Goal: Navigation & Orientation: Find specific page/section

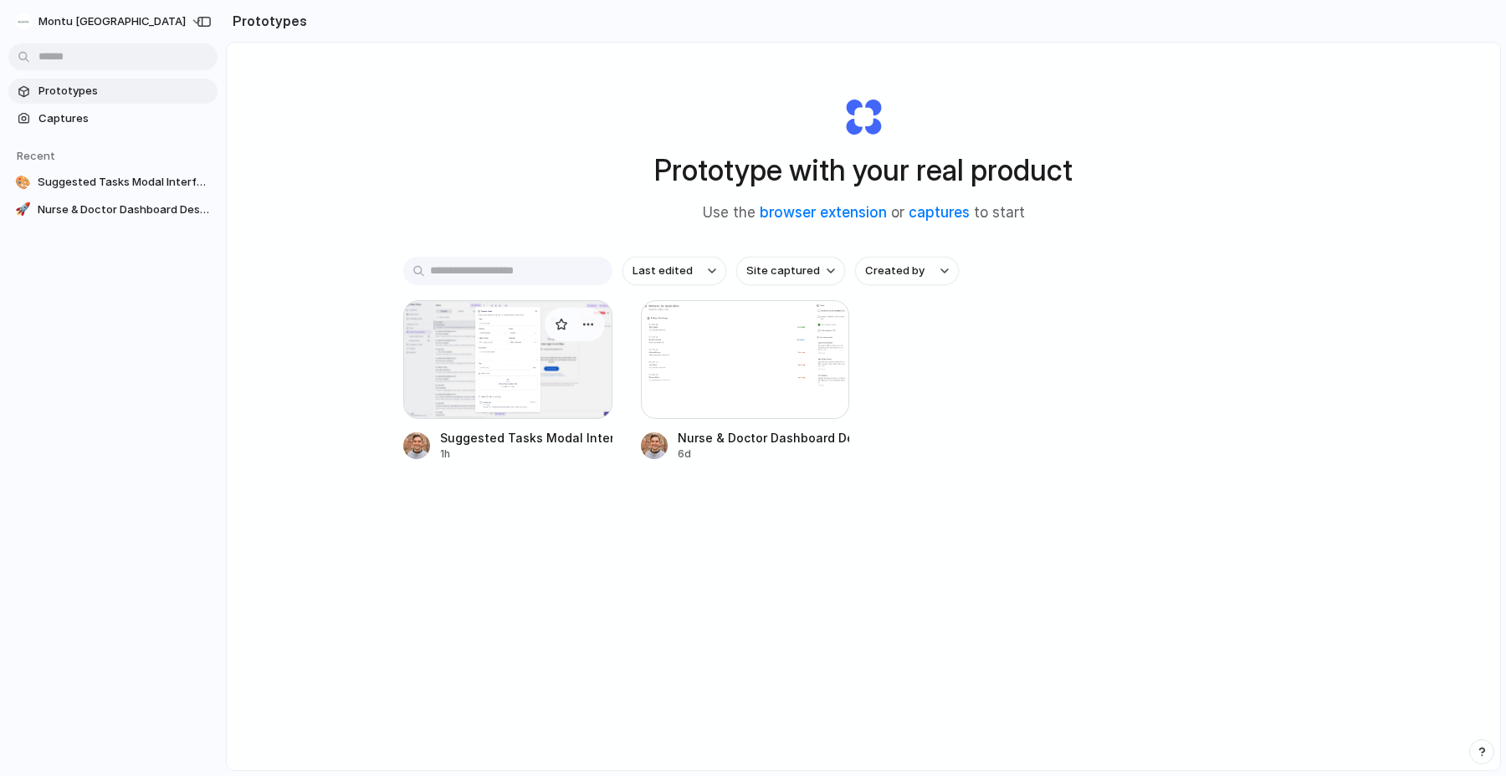
click at [523, 335] on div at bounding box center [507, 359] width 209 height 119
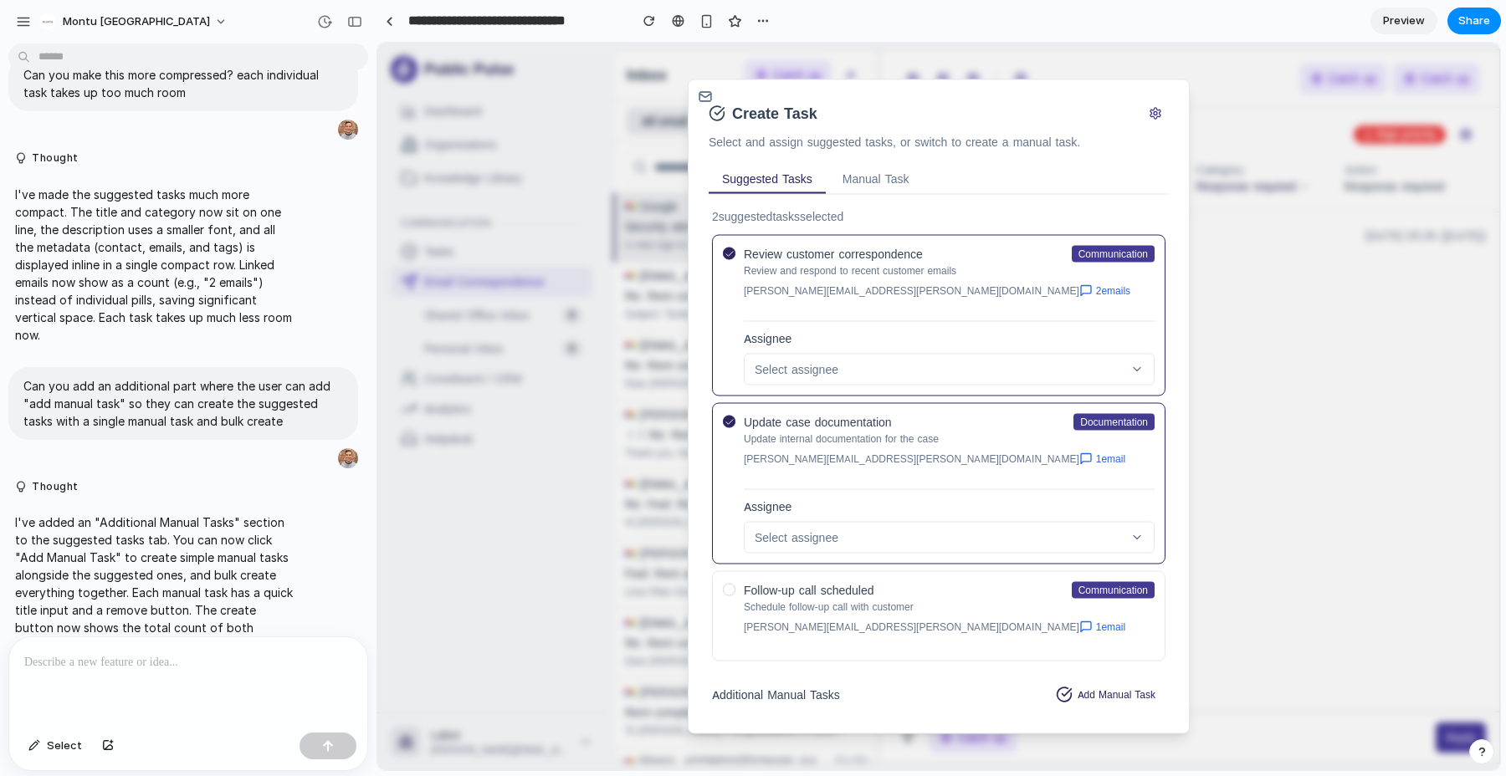
click at [773, 7] on div "**********" at bounding box center [575, 21] width 399 height 30
click at [765, 18] on div "button" at bounding box center [762, 20] width 13 height 13
click at [765, 18] on div "Duplicate Delete" at bounding box center [753, 388] width 1506 height 776
click at [27, 24] on div "button" at bounding box center [23, 21] width 15 height 15
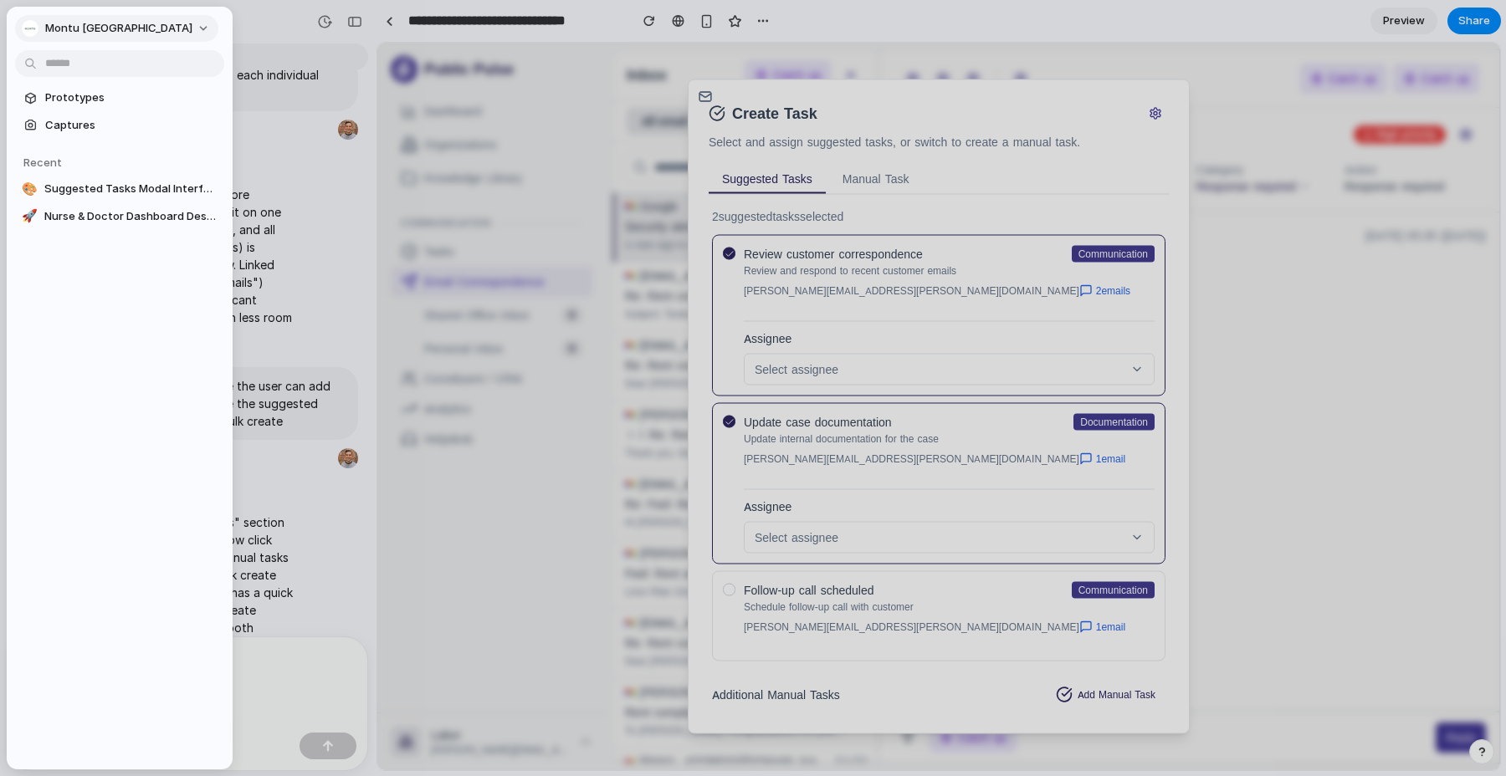
click at [19, 23] on button "Montu [GEOGRAPHIC_DATA]" at bounding box center [116, 28] width 203 height 27
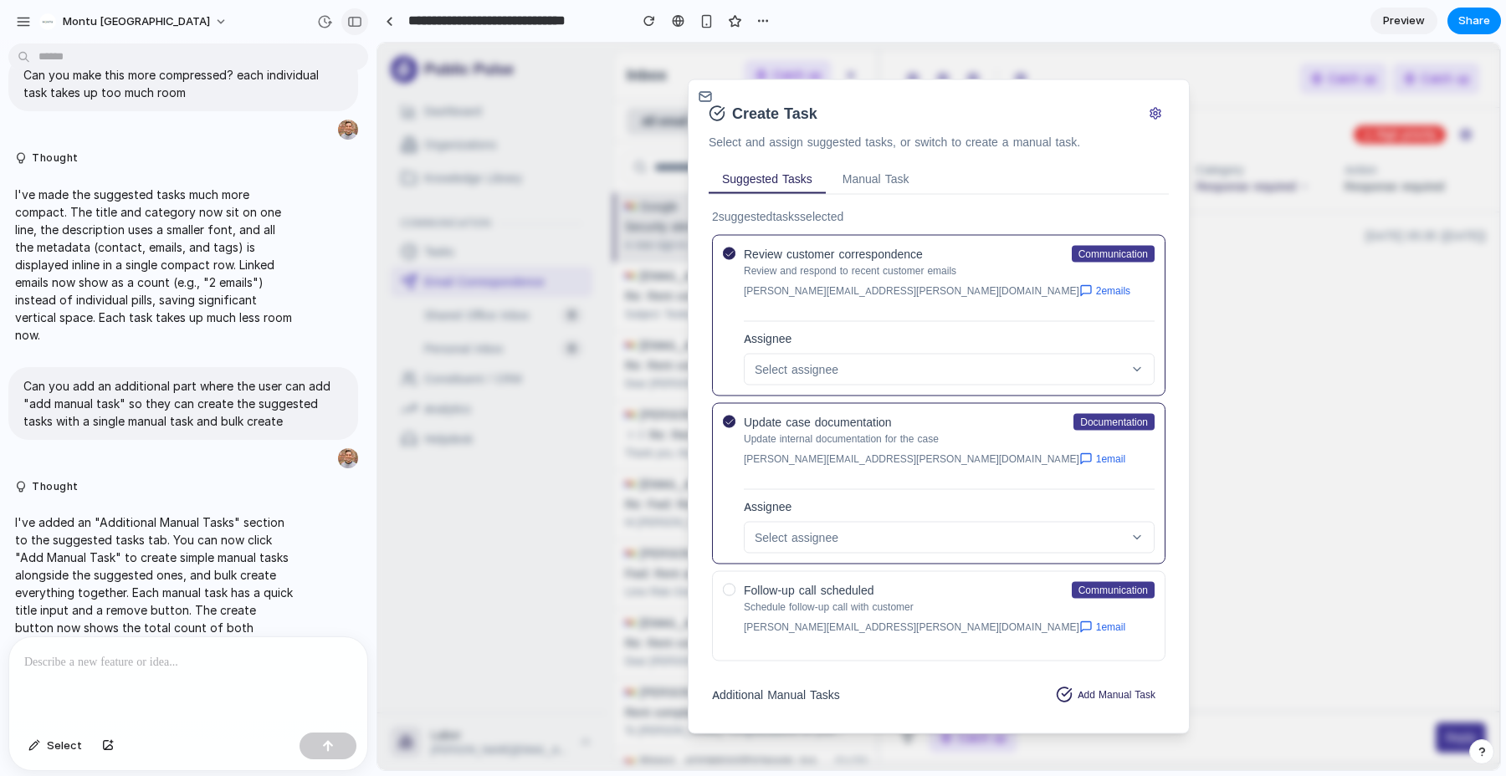
click at [353, 21] on div "button" at bounding box center [354, 22] width 15 height 12
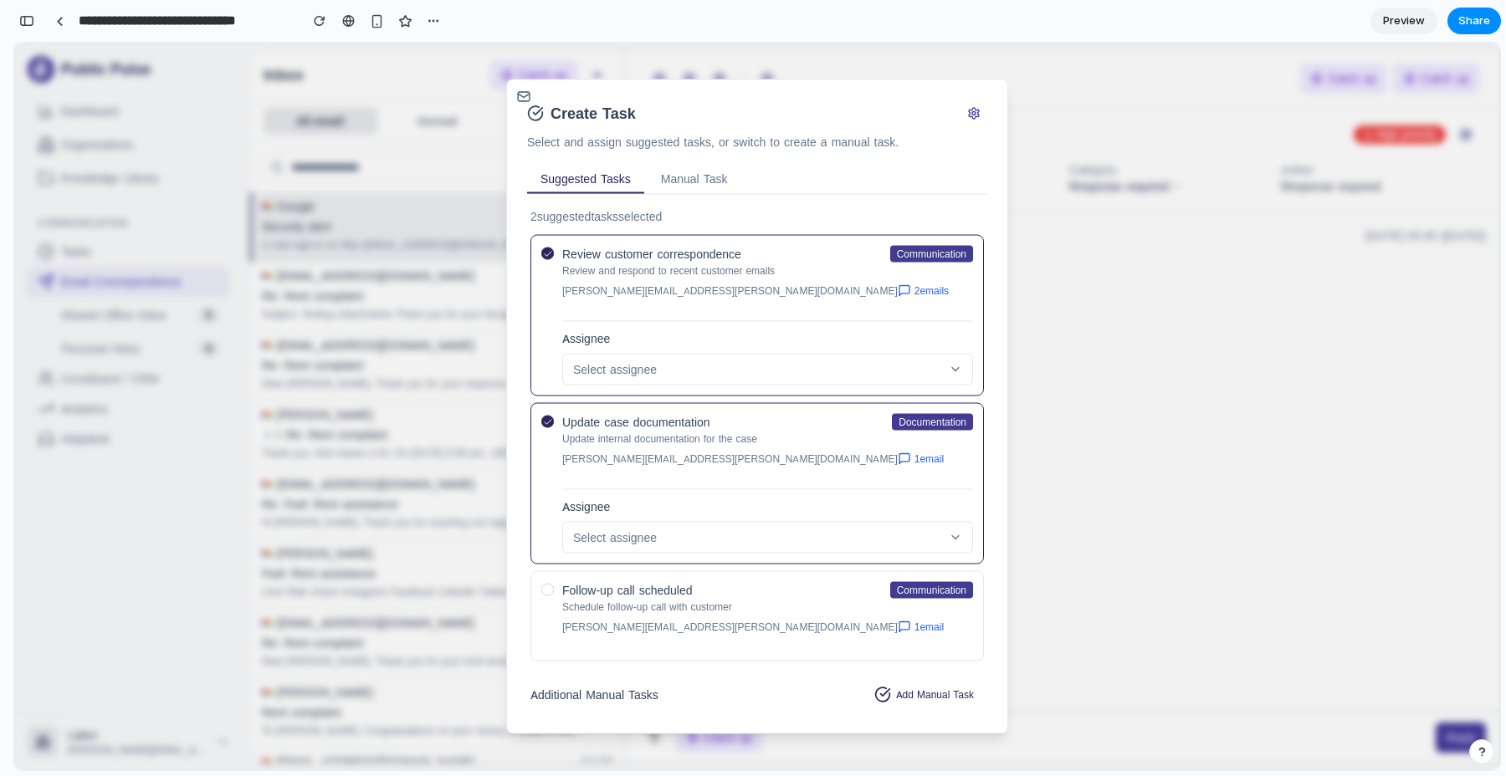
scroll to position [2299, 0]
click at [27, 27] on button "button" at bounding box center [26, 21] width 27 height 27
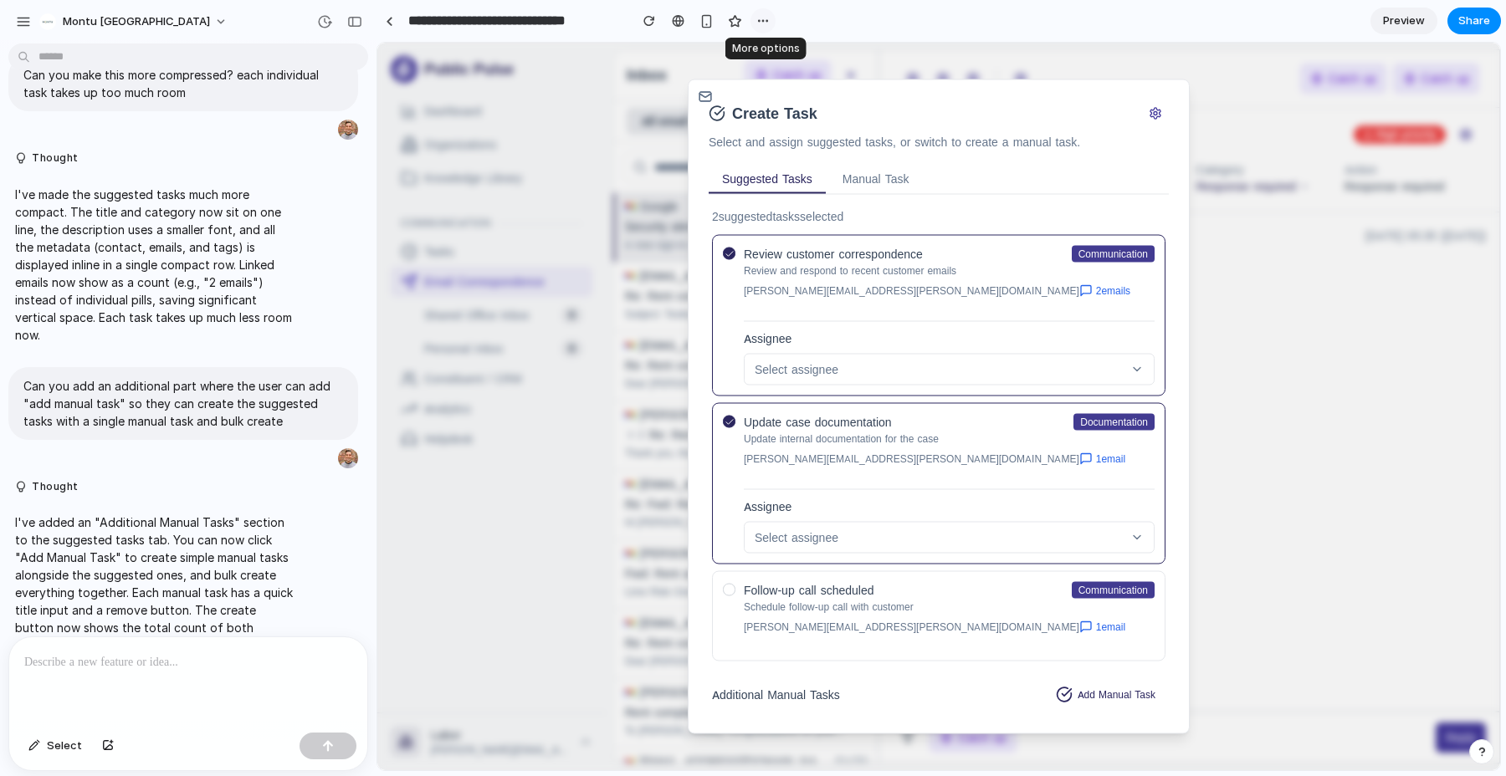
click at [763, 18] on div "button" at bounding box center [762, 20] width 13 height 13
click at [763, 18] on div "Duplicate Delete" at bounding box center [753, 388] width 1506 height 776
click at [1389, 8] on link "Preview" at bounding box center [1403, 21] width 67 height 27
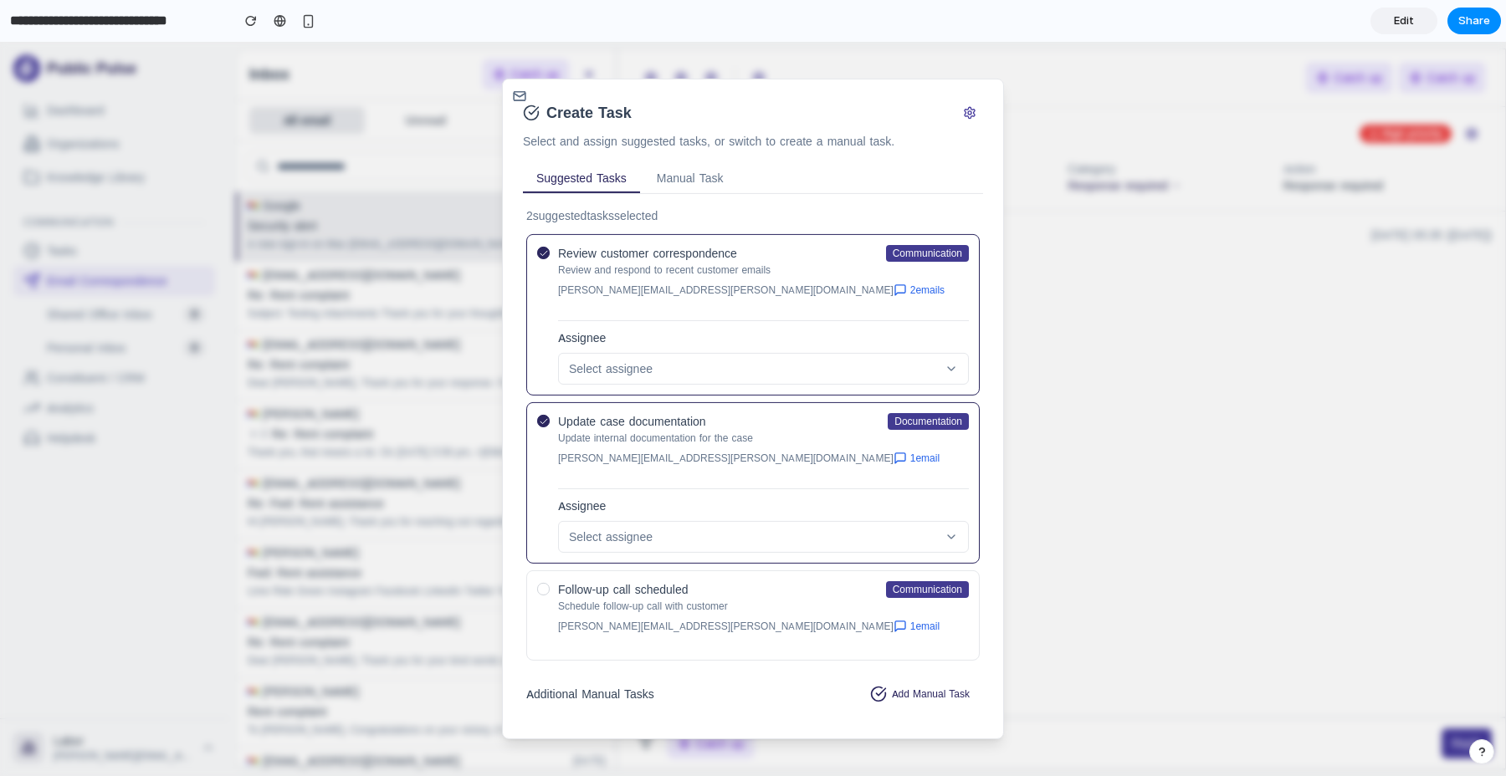
click at [1404, 23] on span "Edit" at bounding box center [1404, 21] width 20 height 17
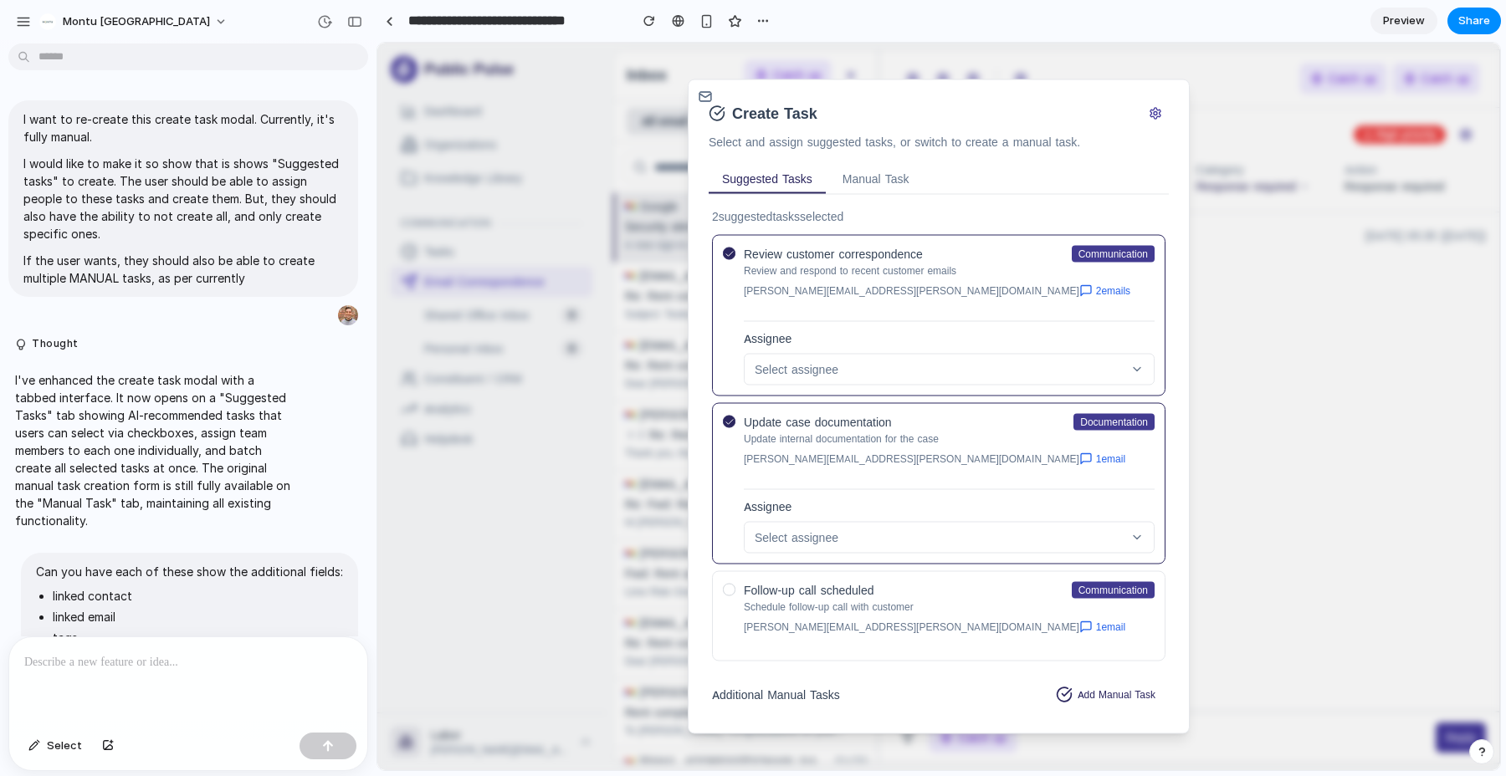
scroll to position [1122, 0]
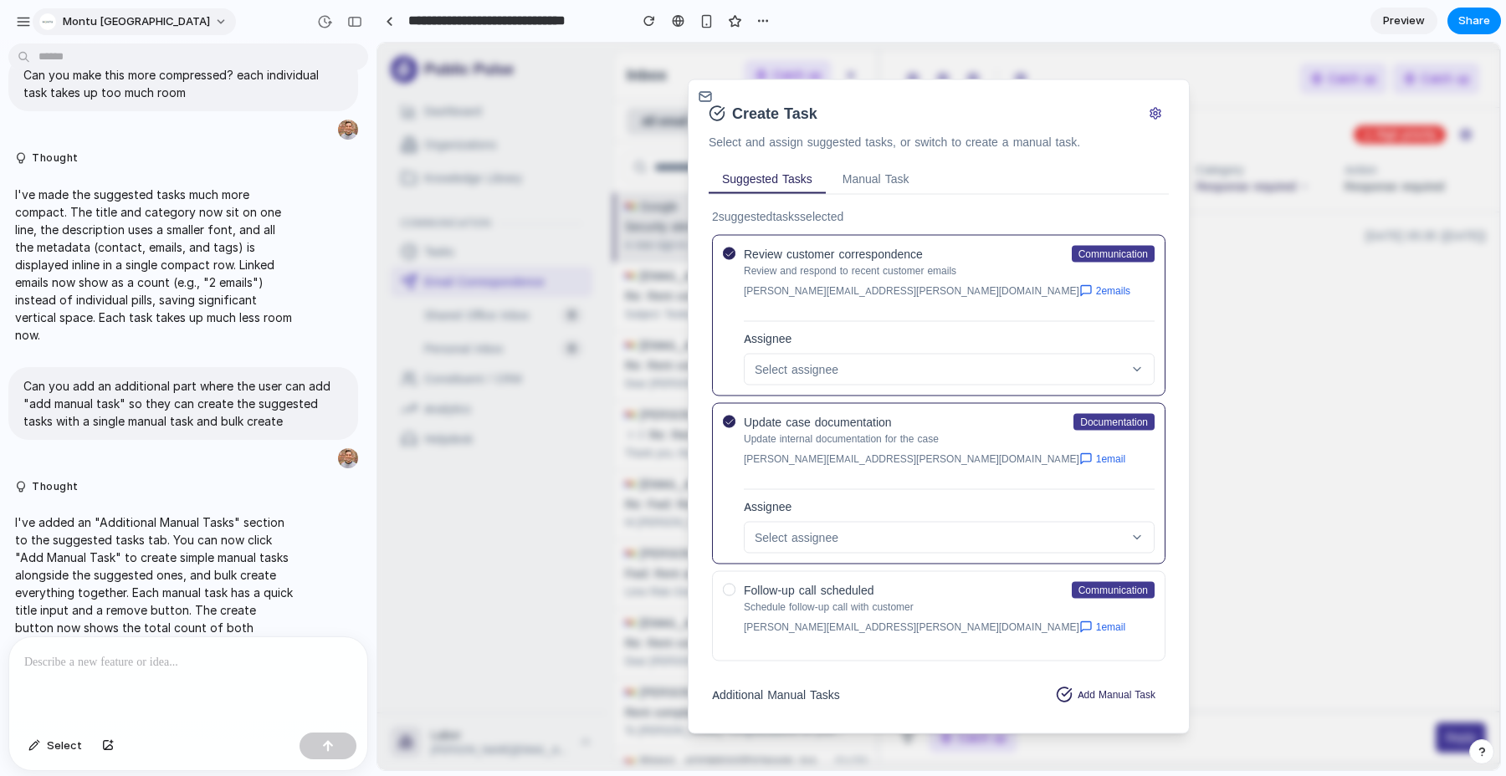
click at [124, 18] on span "Montu [GEOGRAPHIC_DATA]" at bounding box center [136, 21] width 147 height 17
click at [120, 64] on li "Settings" at bounding box center [105, 59] width 139 height 27
click at [28, 24] on div "button" at bounding box center [23, 21] width 15 height 15
click at [271, 14] on div "Montu [GEOGRAPHIC_DATA]" at bounding box center [188, 20] width 376 height 40
click at [347, 19] on div "button" at bounding box center [354, 22] width 15 height 12
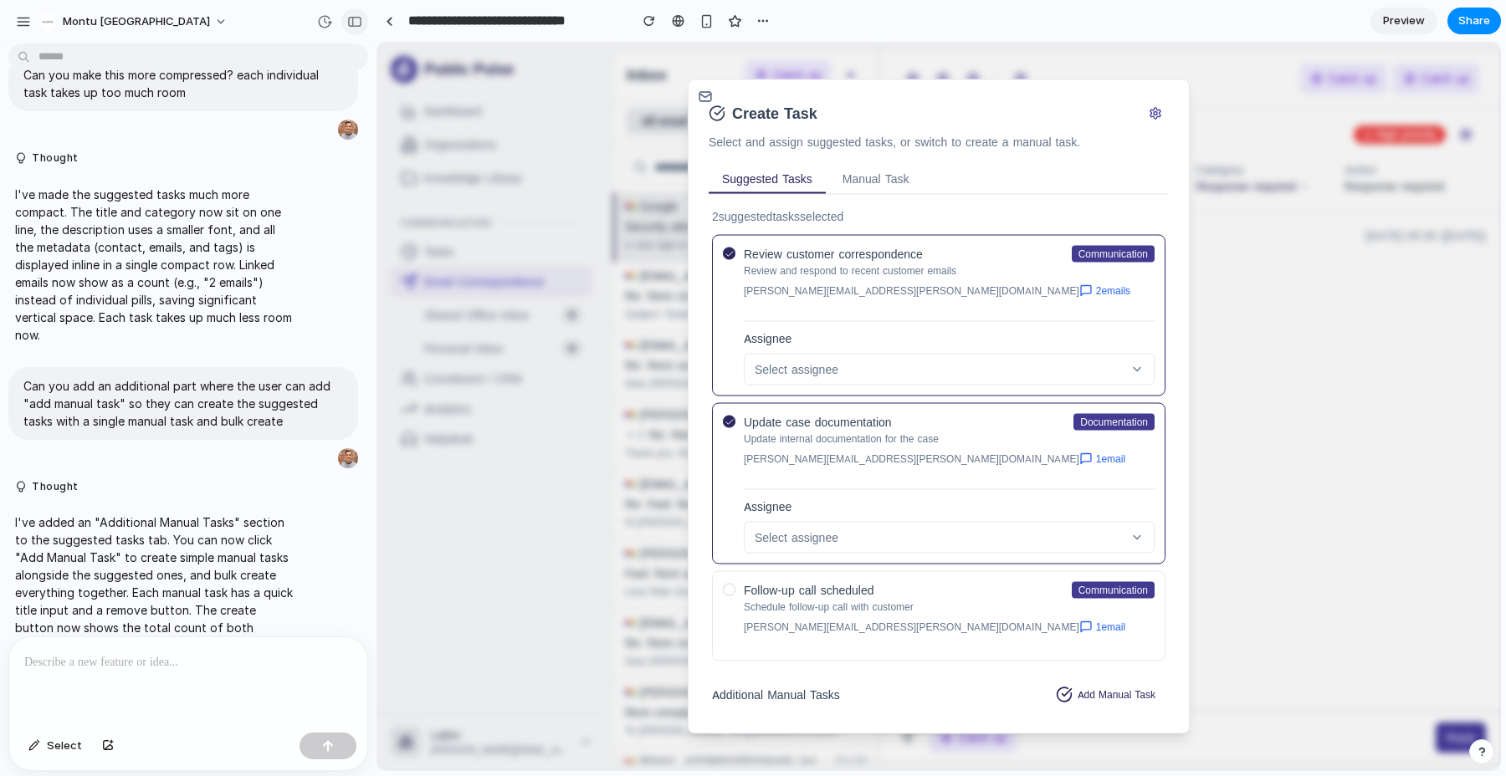
scroll to position [2457, 0]
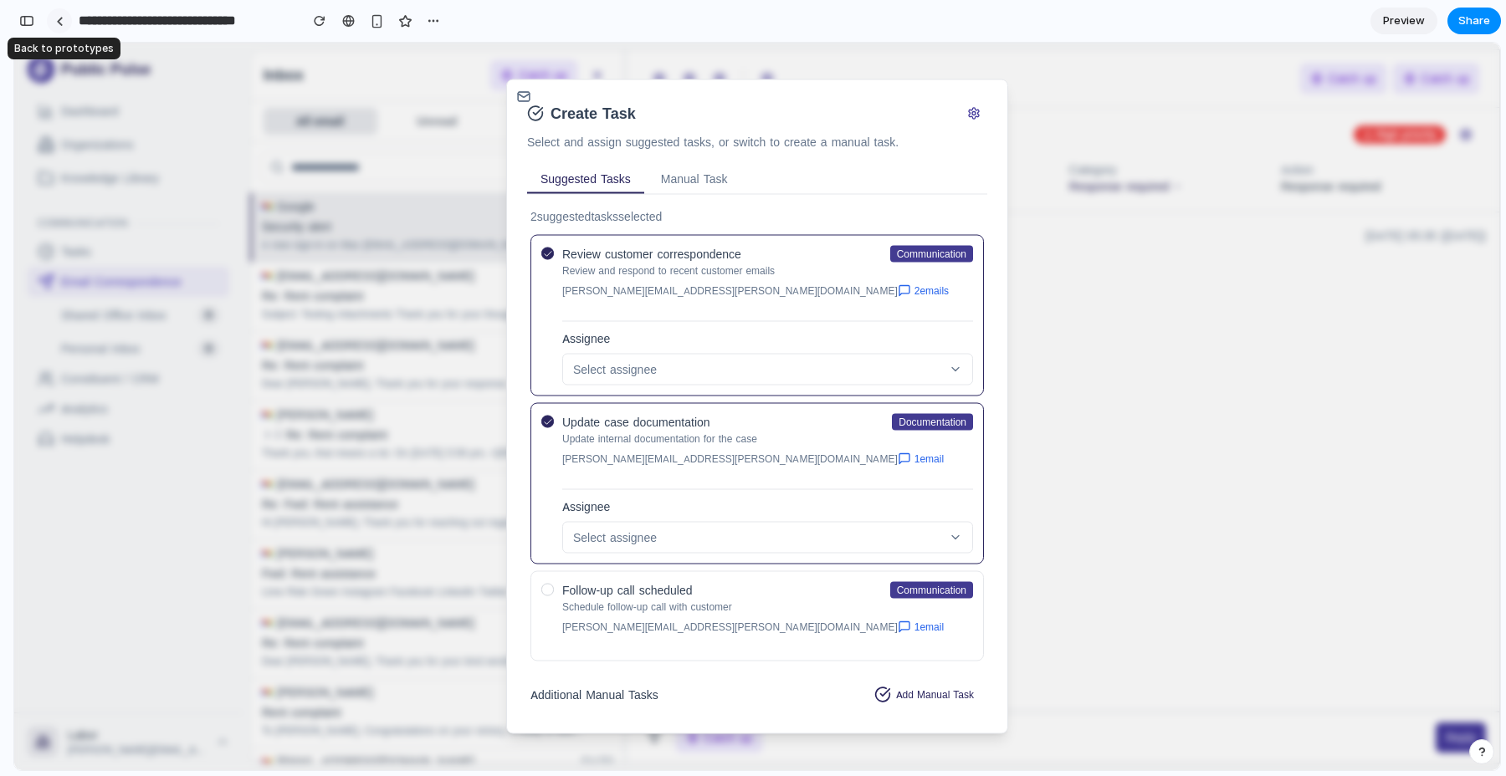
click at [54, 23] on link at bounding box center [59, 20] width 25 height 25
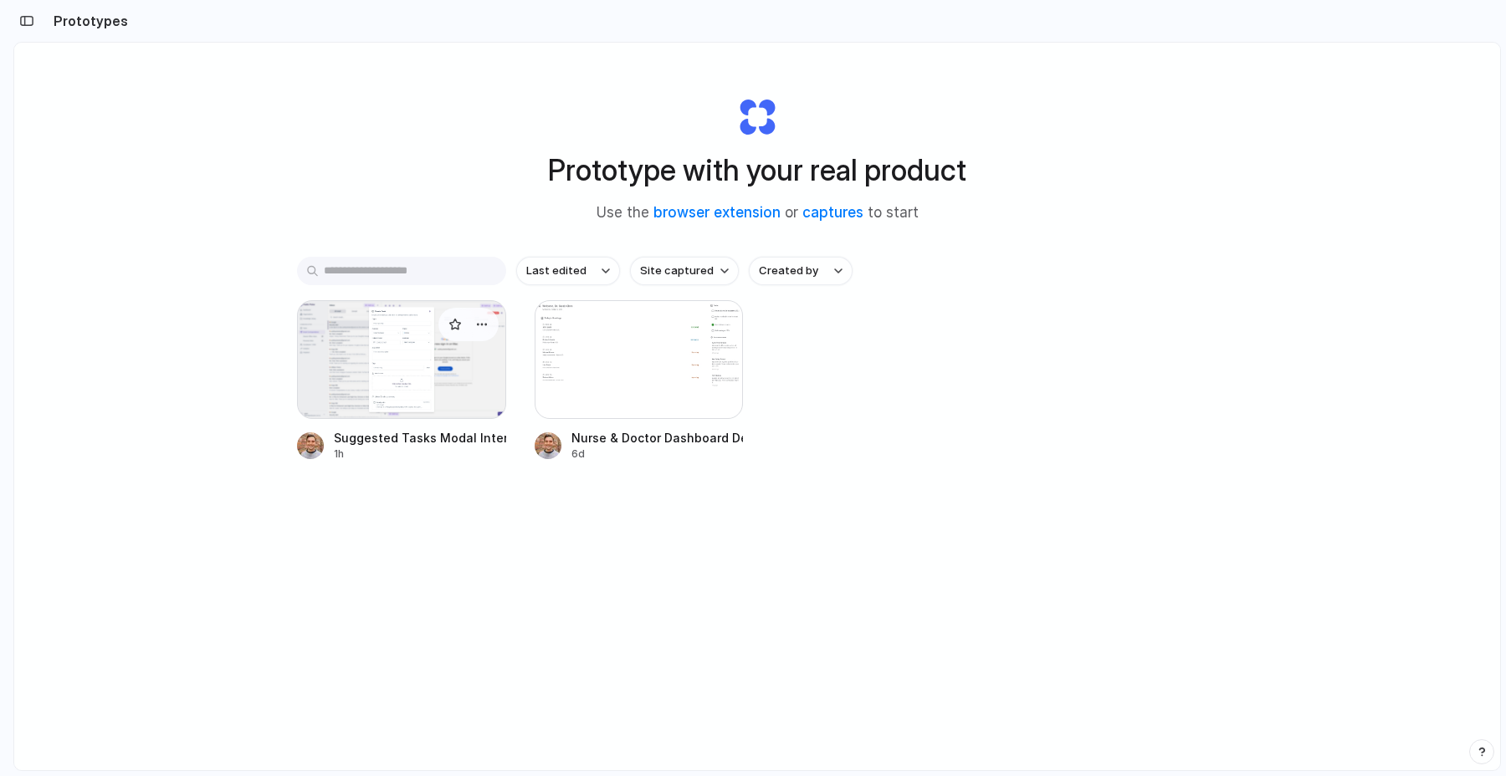
click at [375, 337] on div at bounding box center [401, 359] width 209 height 119
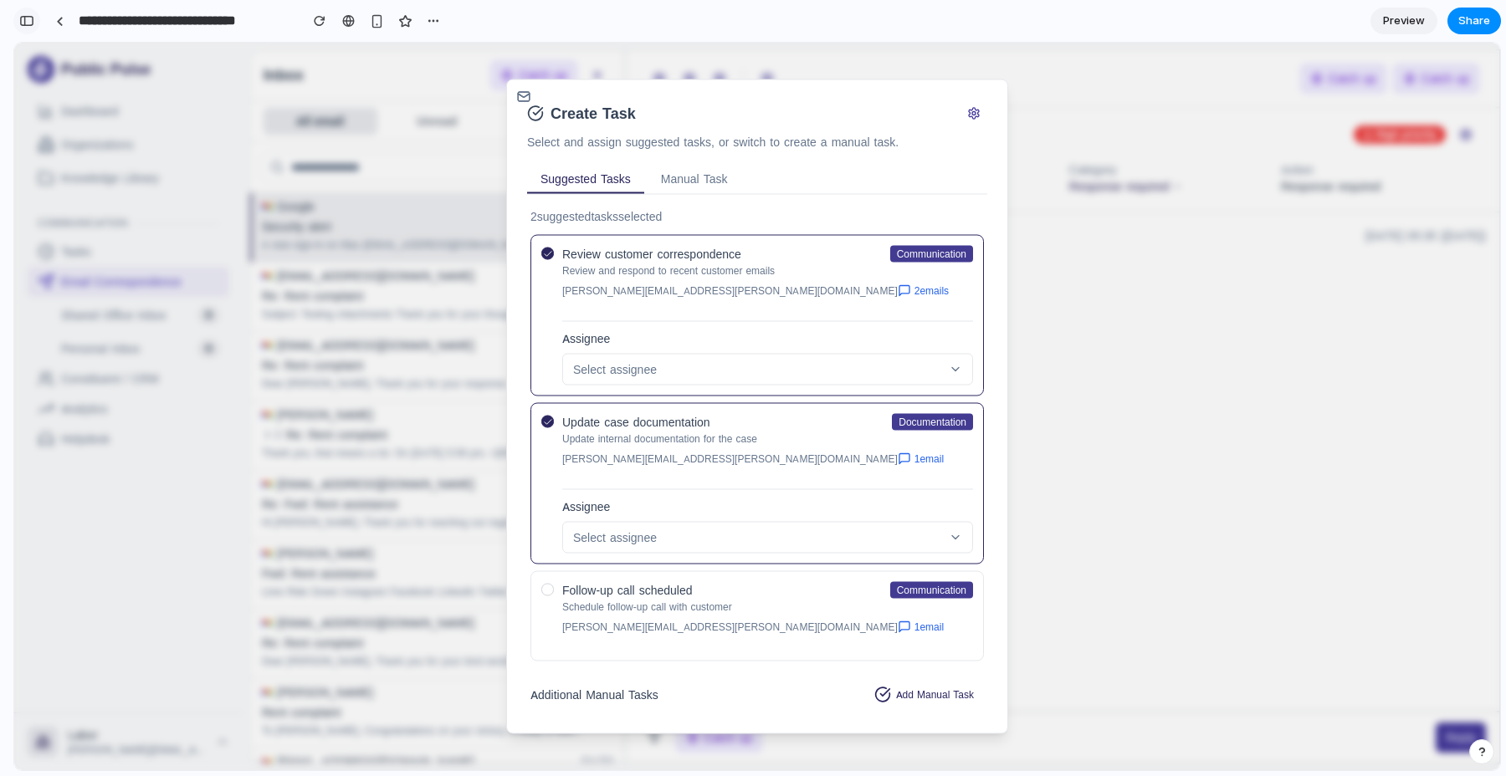
click at [33, 21] on button "button" at bounding box center [26, 21] width 27 height 27
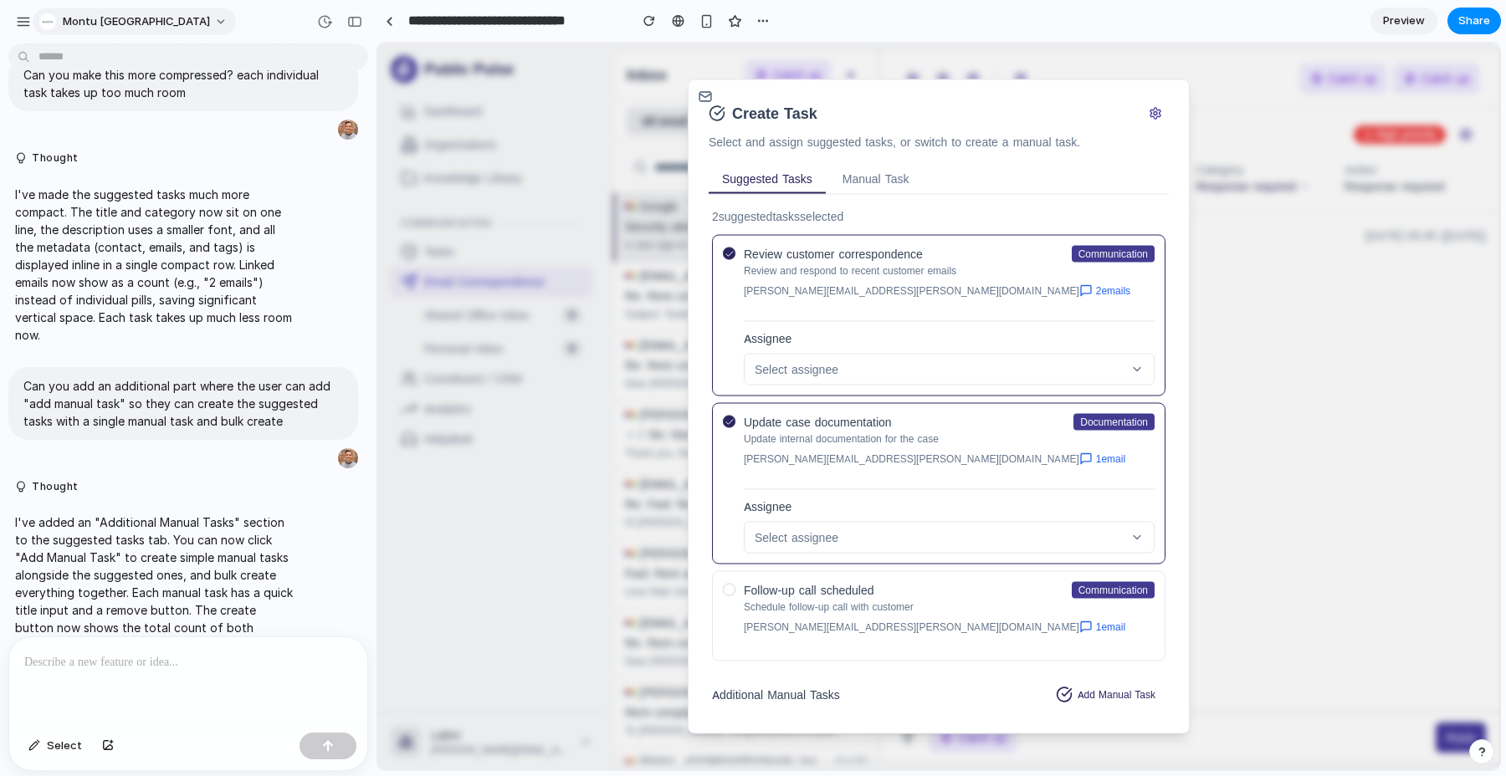
click at [153, 19] on button "Montu [GEOGRAPHIC_DATA]" at bounding box center [134, 21] width 203 height 27
click at [146, 64] on li "Settings" at bounding box center [105, 59] width 139 height 27
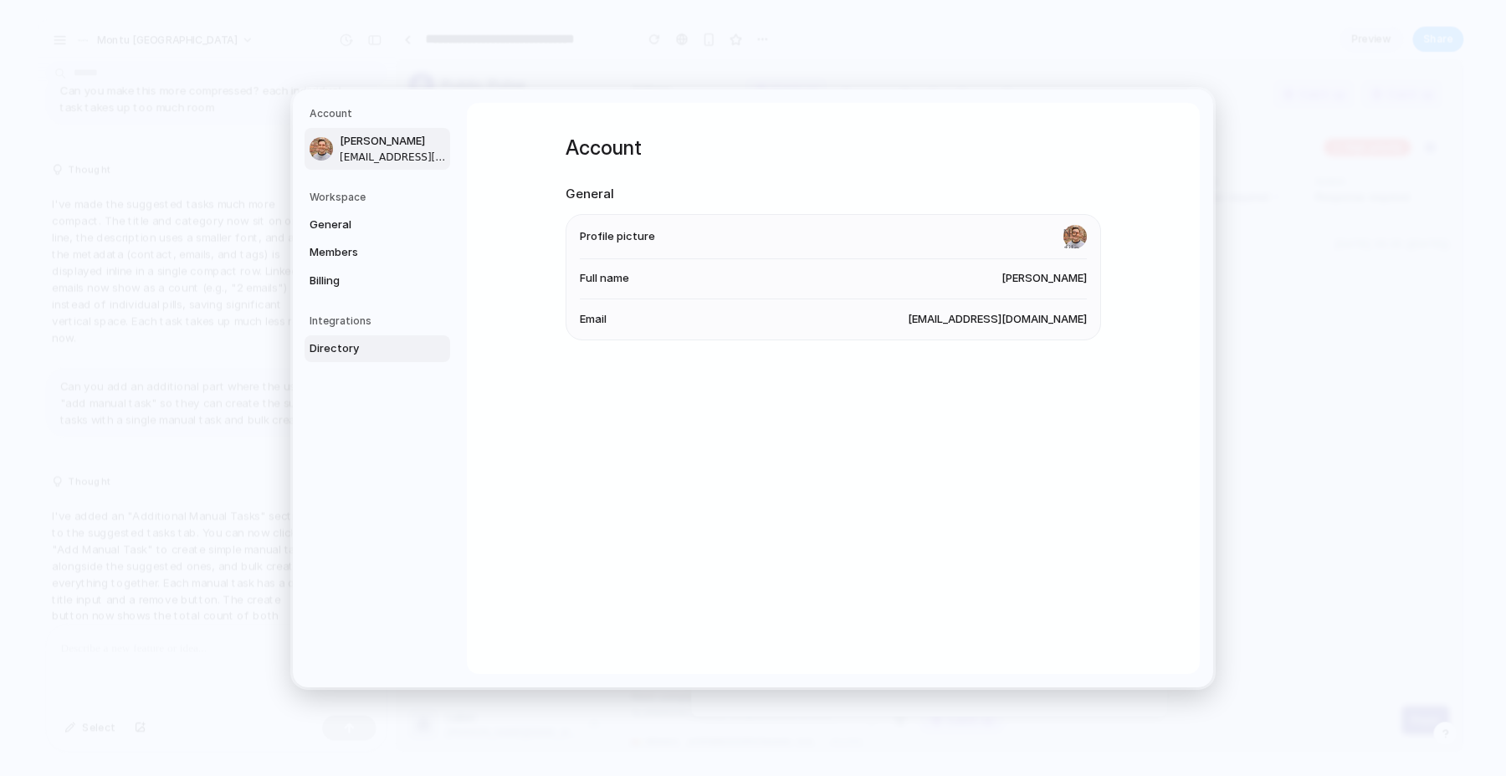
click at [337, 346] on span "Directory" at bounding box center [363, 348] width 107 height 17
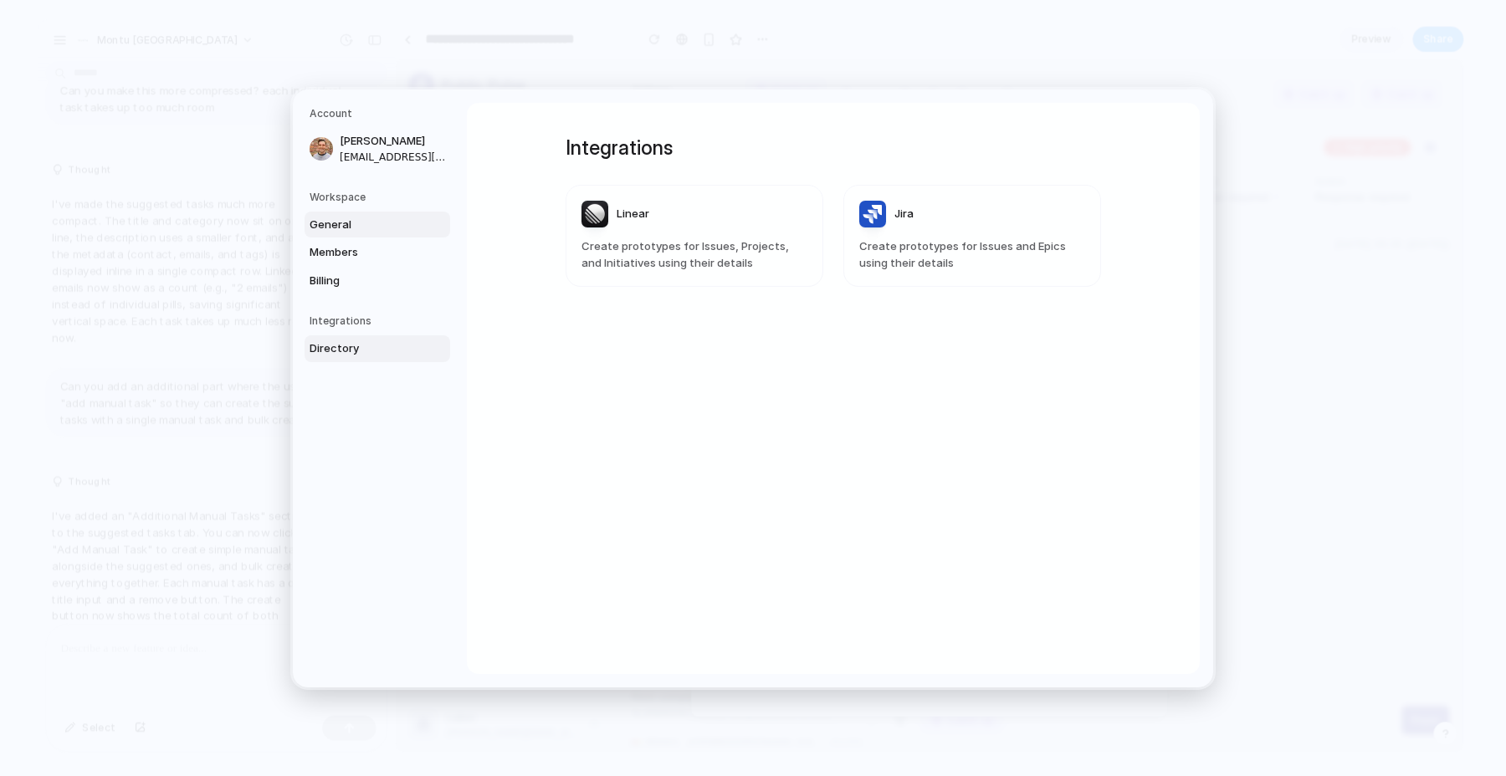
click at [371, 223] on span "General" at bounding box center [363, 224] width 107 height 17
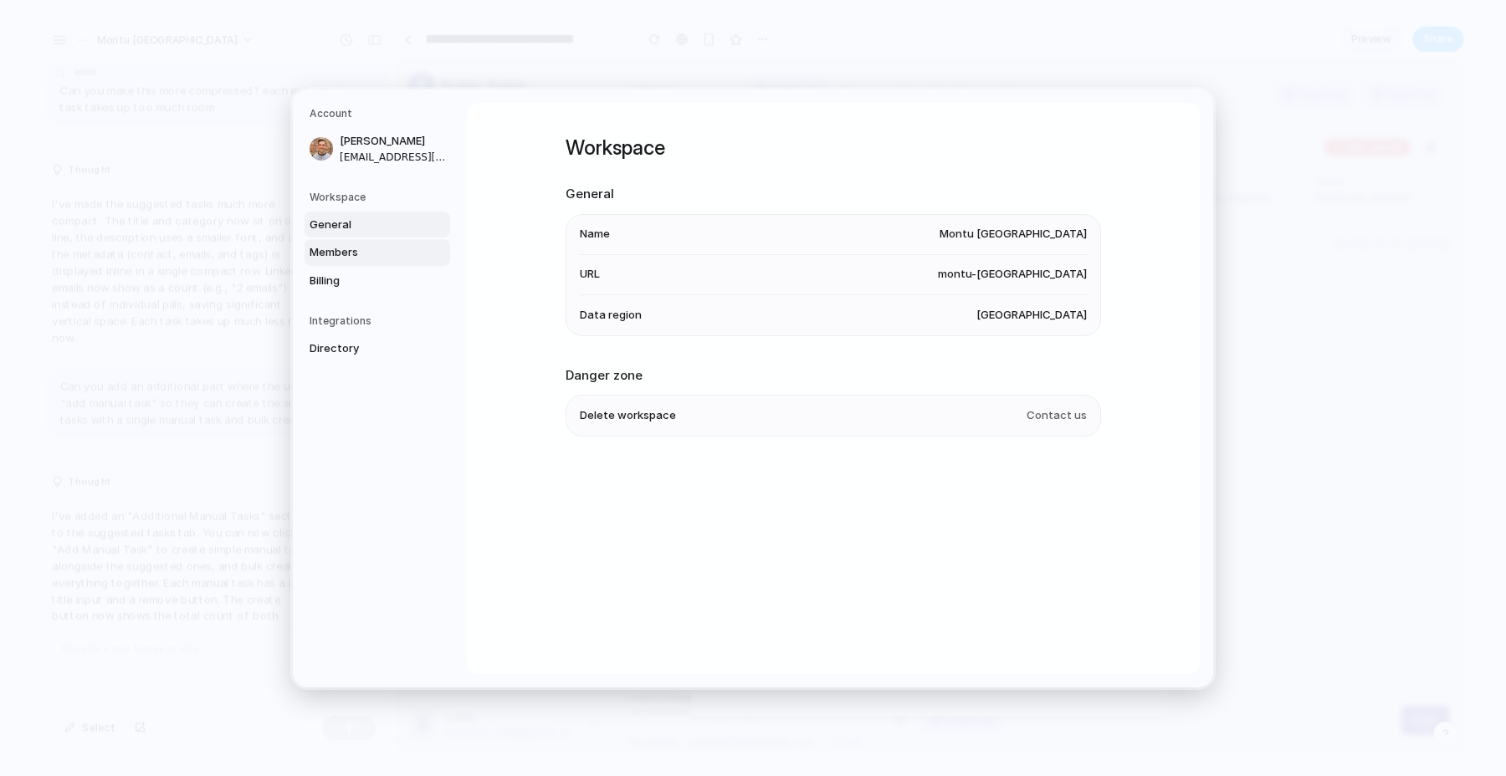
click at [360, 248] on span "Members" at bounding box center [363, 252] width 107 height 17
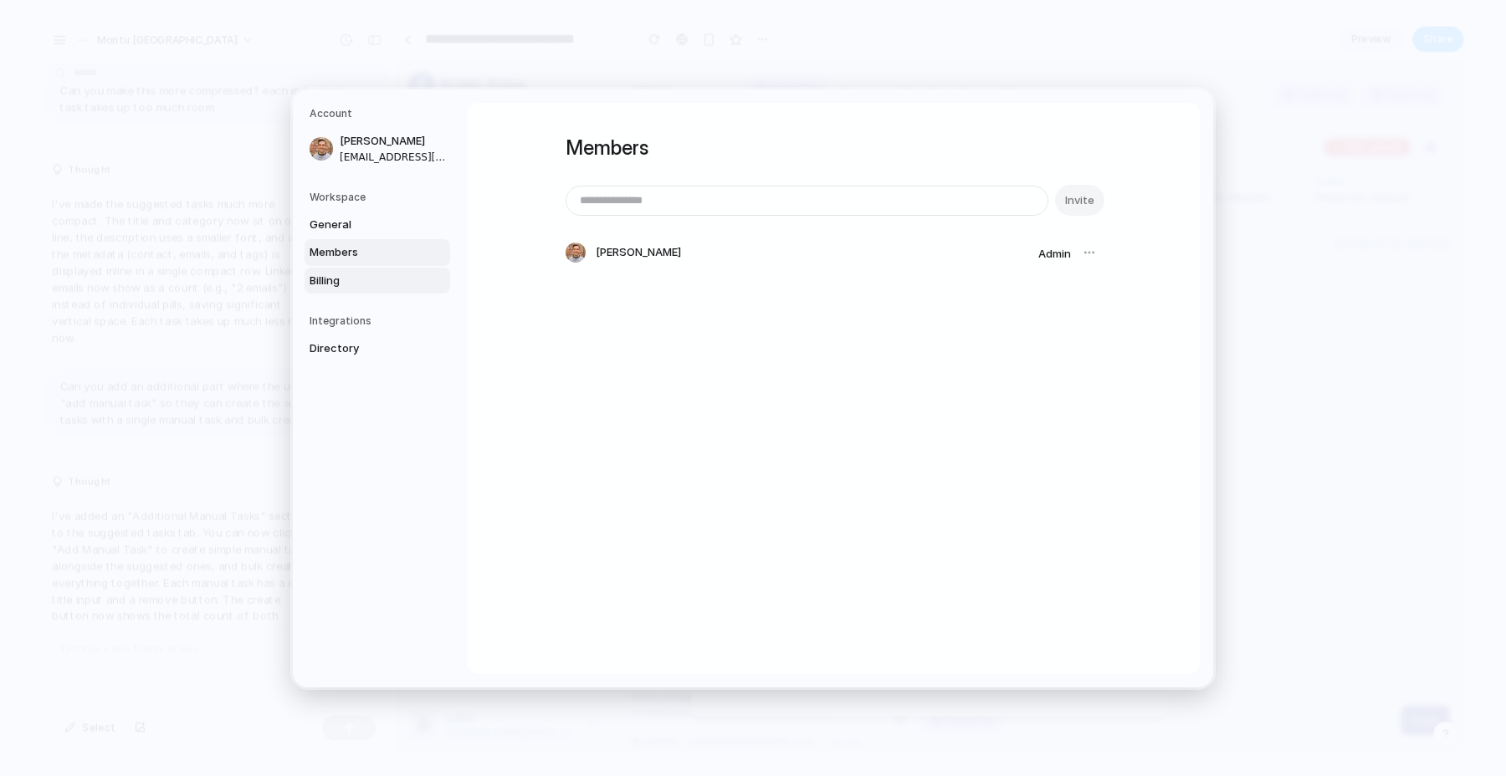
click at [355, 278] on span "Billing" at bounding box center [363, 280] width 107 height 17
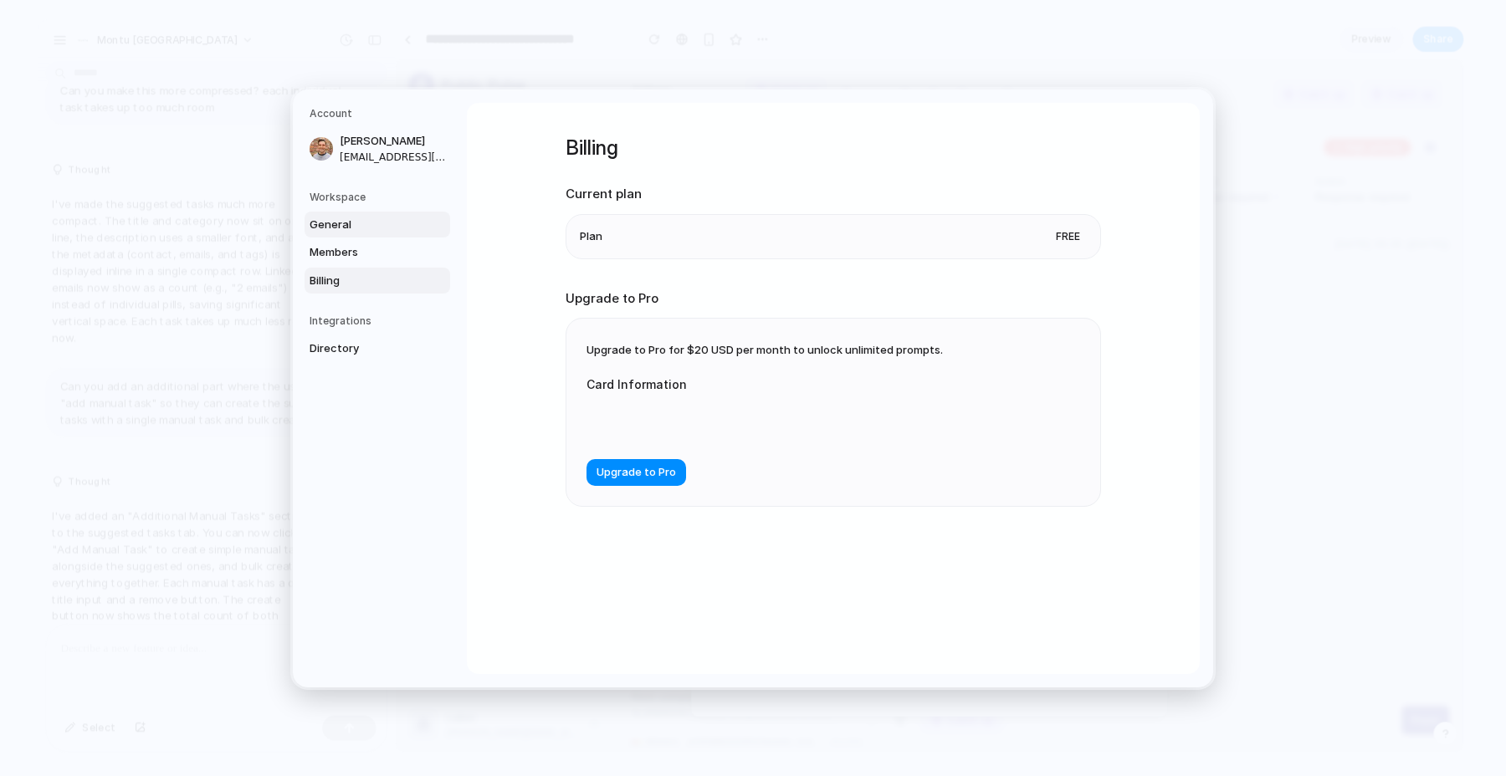
click at [357, 228] on span "General" at bounding box center [363, 224] width 107 height 17
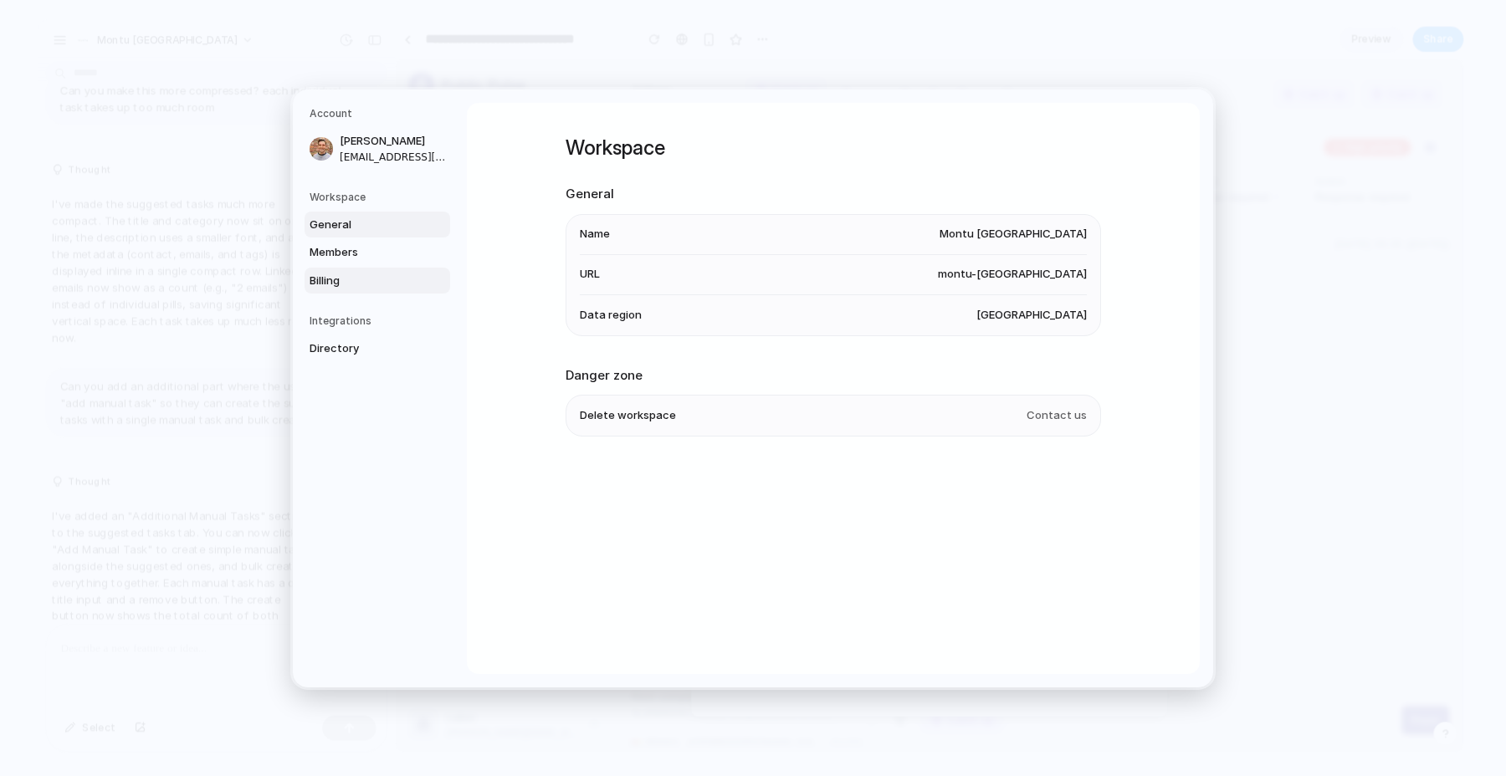
click at [346, 268] on link "Billing" at bounding box center [378, 280] width 146 height 27
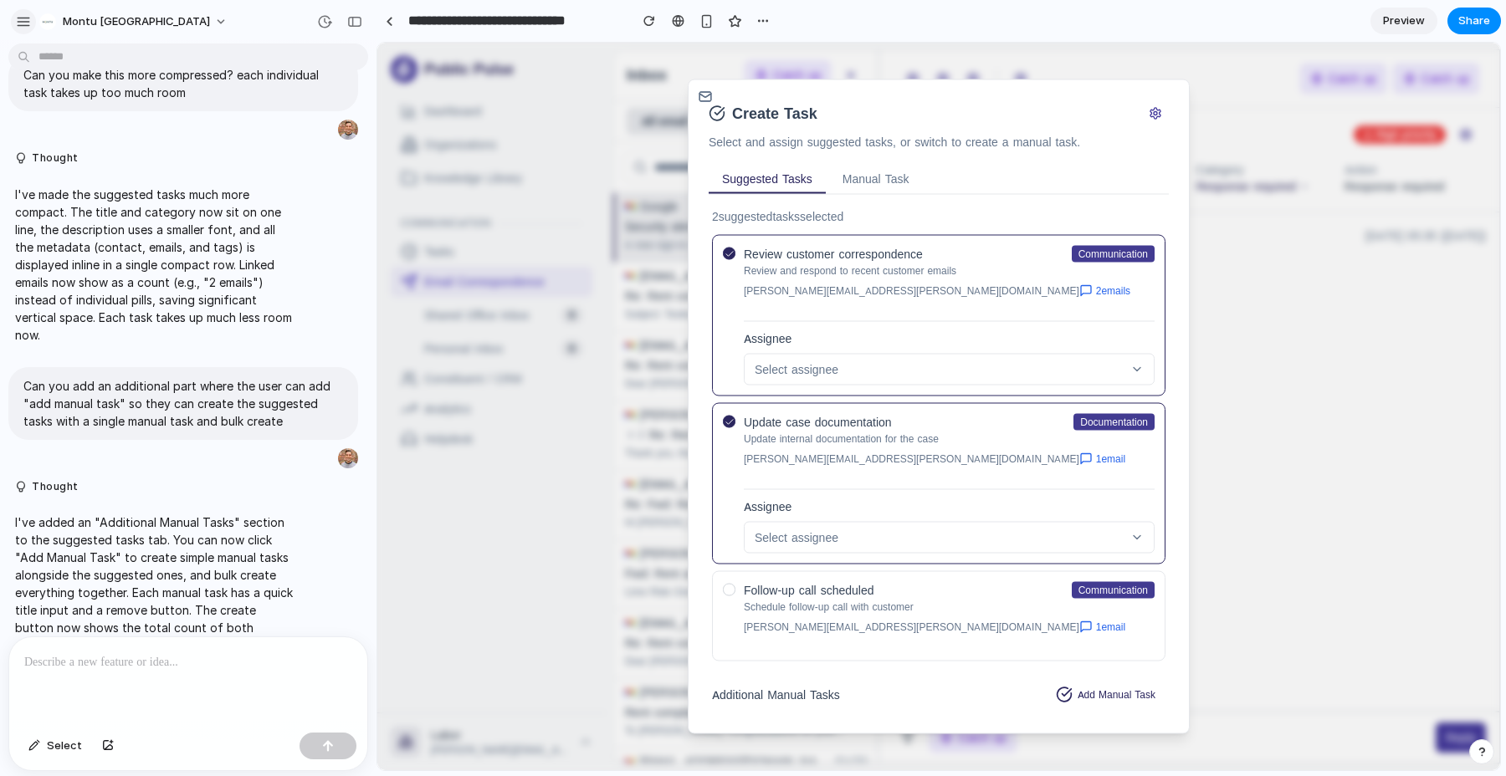
click at [26, 17] on div "button" at bounding box center [23, 21] width 15 height 15
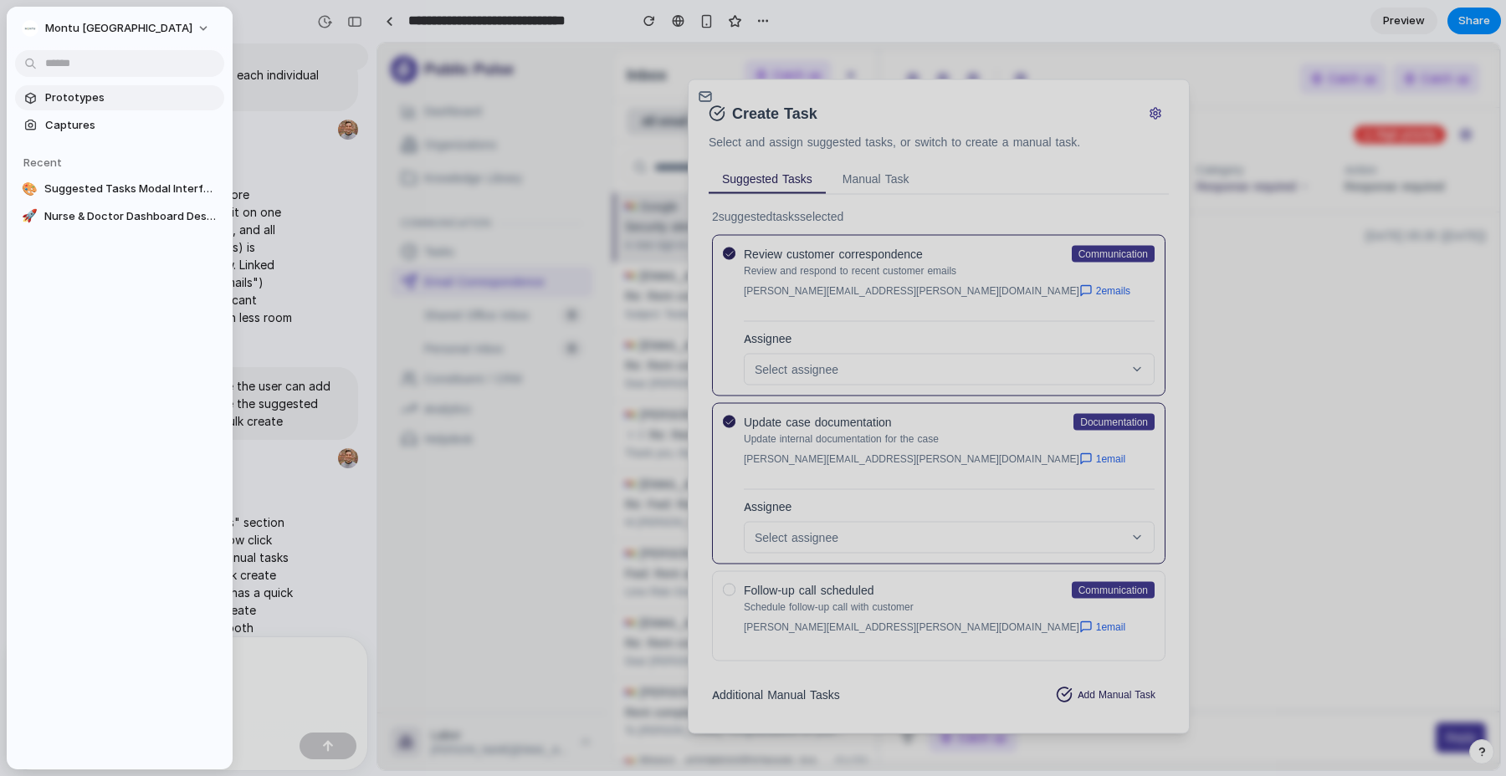
click at [66, 97] on span "Prototypes" at bounding box center [131, 98] width 172 height 17
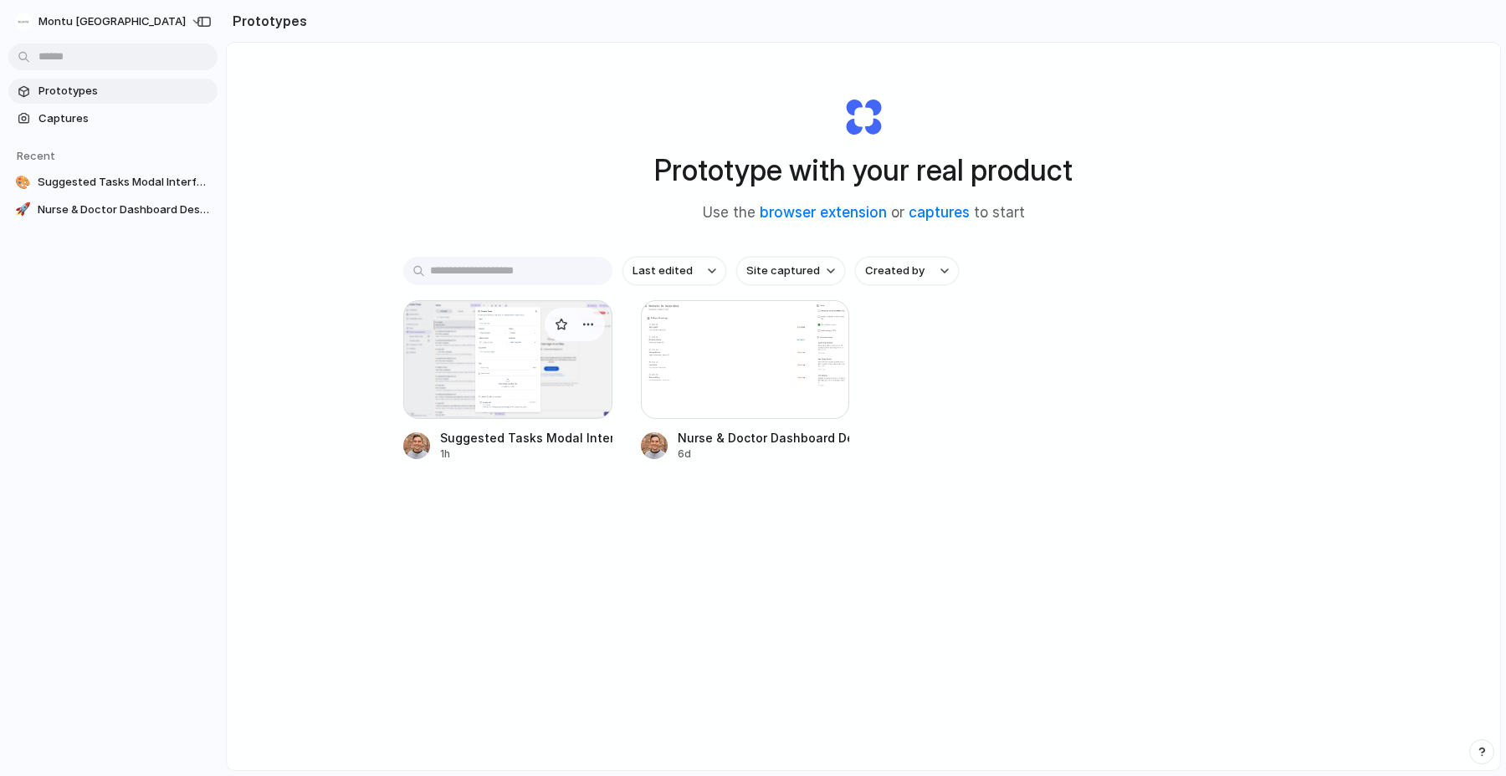
click at [528, 371] on div at bounding box center [507, 359] width 209 height 119
